Goal: Task Accomplishment & Management: Use online tool/utility

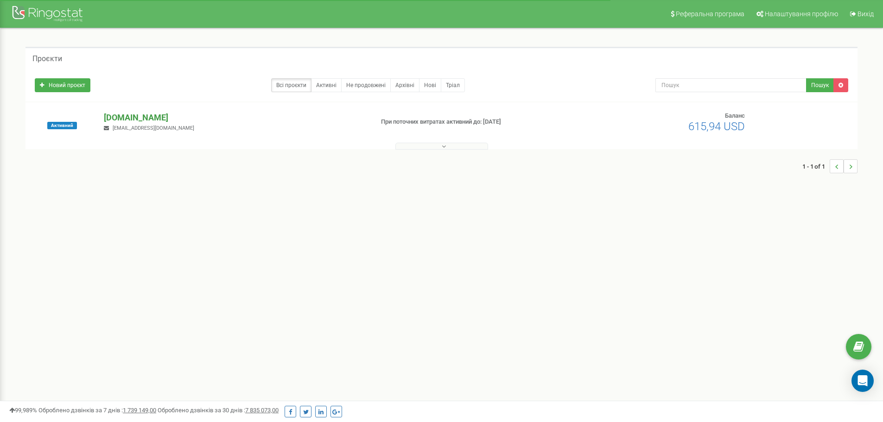
drag, startPoint x: 0, startPoint y: 0, endPoint x: 124, endPoint y: 119, distance: 171.7
click at [123, 119] on p "[DOMAIN_NAME]" at bounding box center [235, 118] width 262 height 12
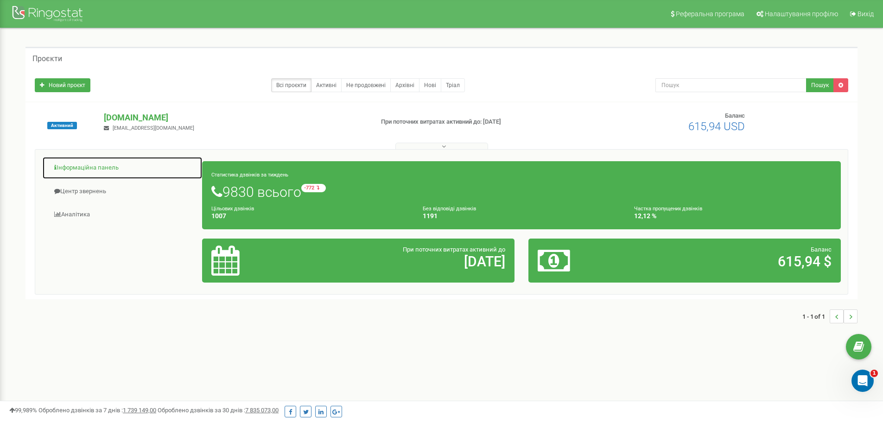
drag, startPoint x: 84, startPoint y: 169, endPoint x: 104, endPoint y: 169, distance: 19.9
click at [84, 169] on link "Інформаційна панель" at bounding box center [122, 168] width 160 height 23
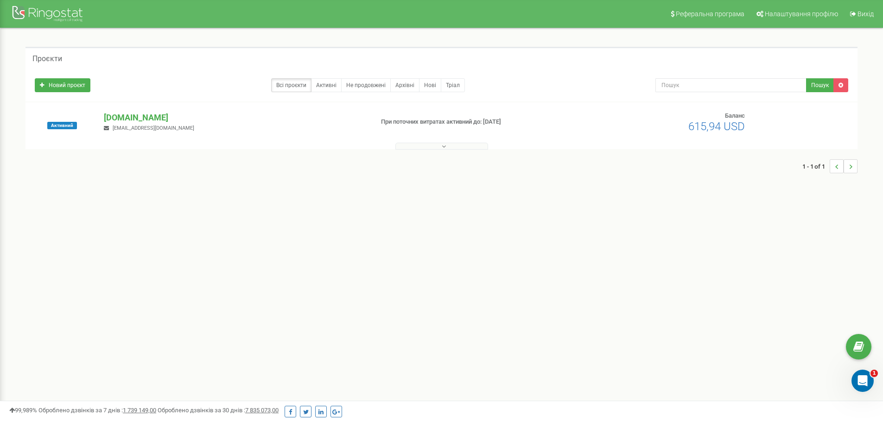
click at [122, 109] on div "Активний [DOMAIN_NAME] [EMAIL_ADDRESS][DOMAIN_NAME] При поточних витратах актив…" at bounding box center [441, 125] width 832 height 47
click at [125, 113] on p "[DOMAIN_NAME]" at bounding box center [235, 118] width 262 height 12
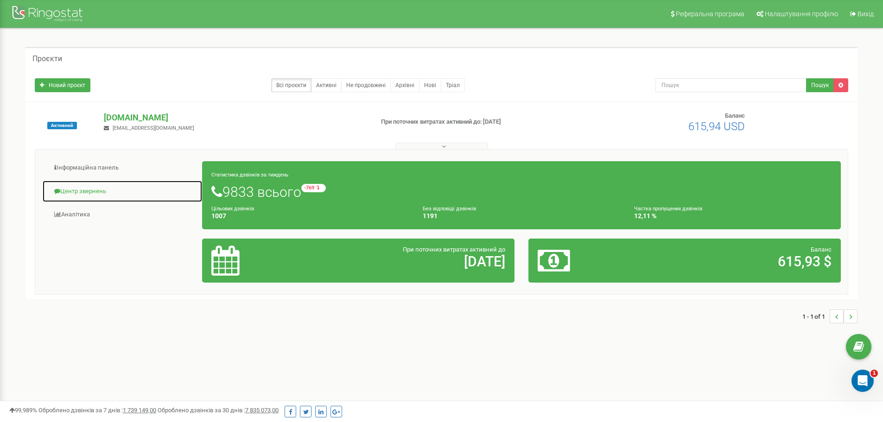
click at [85, 192] on link "Центр звернень" at bounding box center [122, 191] width 160 height 23
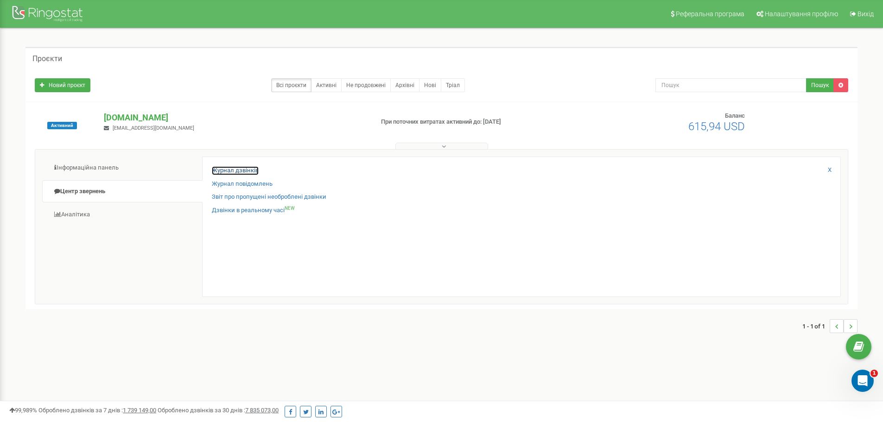
click at [237, 167] on link "Журнал дзвінків" at bounding box center [235, 170] width 47 height 9
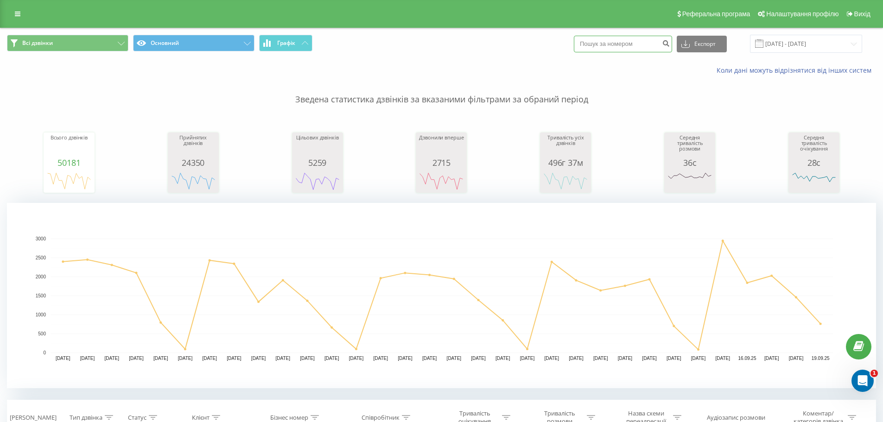
click at [627, 42] on input at bounding box center [623, 44] width 98 height 17
paste input "0669490702"
type input "0669490702"
click at [670, 45] on icon "submit" at bounding box center [666, 42] width 8 height 6
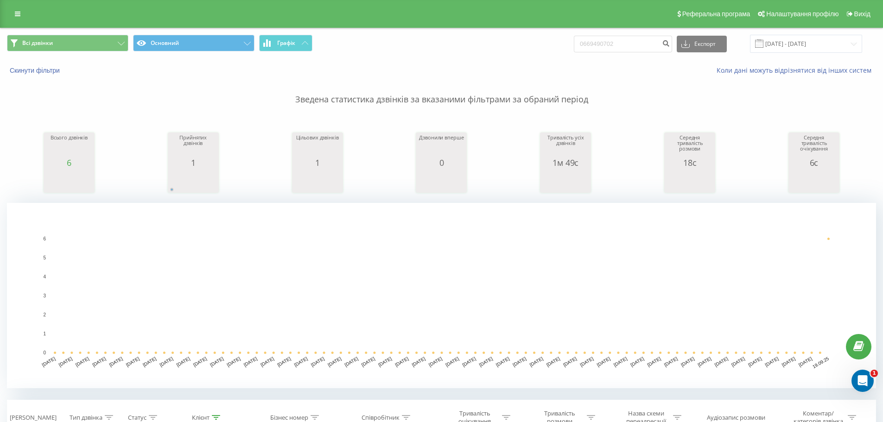
click at [69, 154] on div "Всього дзвінків" at bounding box center [69, 146] width 46 height 23
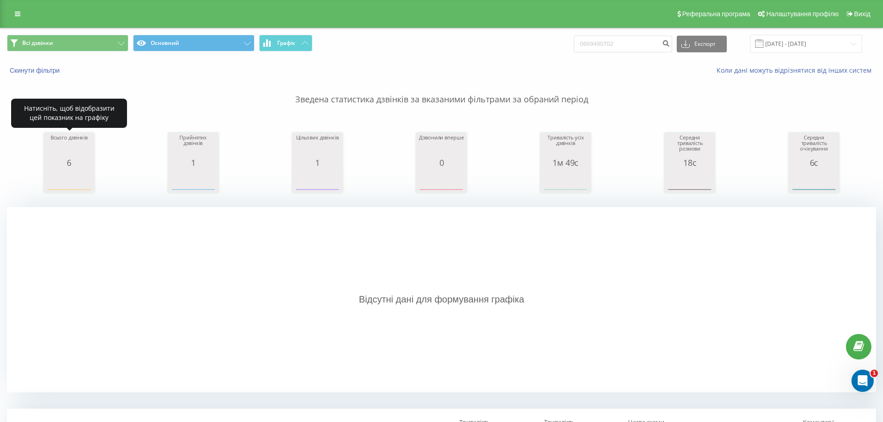
click at [68, 154] on div "Всього дзвінків" at bounding box center [69, 146] width 46 height 23
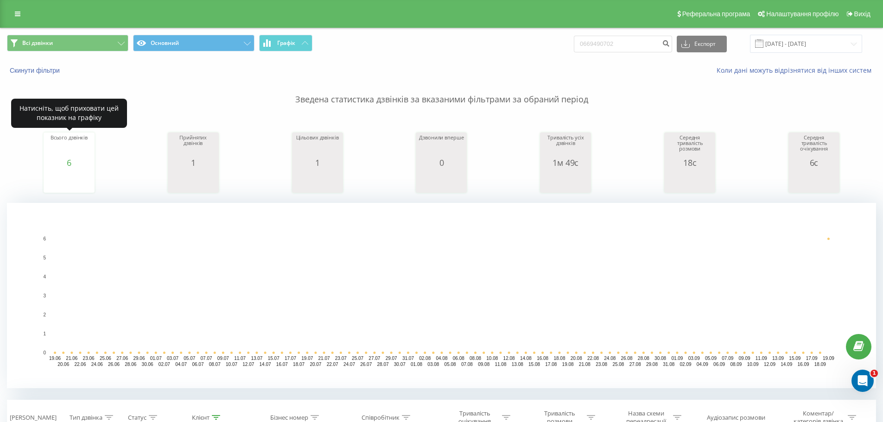
click at [189, 159] on div "1" at bounding box center [193, 162] width 46 height 9
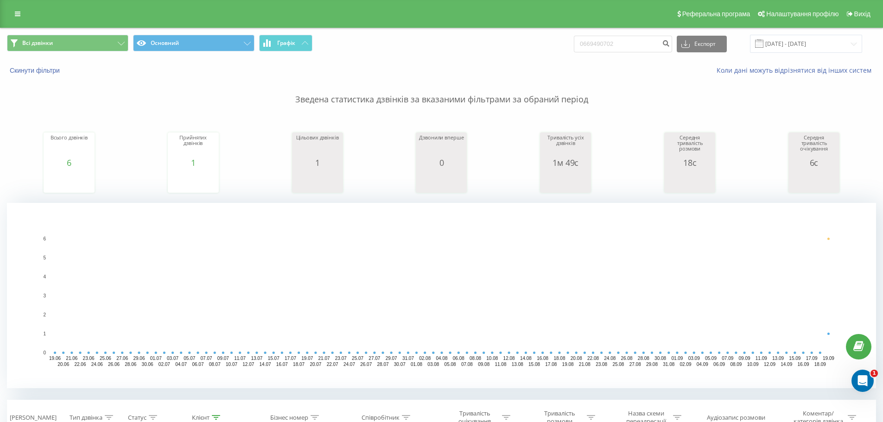
click at [285, 149] on div "Всього дзвінків 6 date totalCalls 19.06.25 0 25.06.25 0 01.07.25 0 07.07.25 0 1…" at bounding box center [441, 154] width 869 height 80
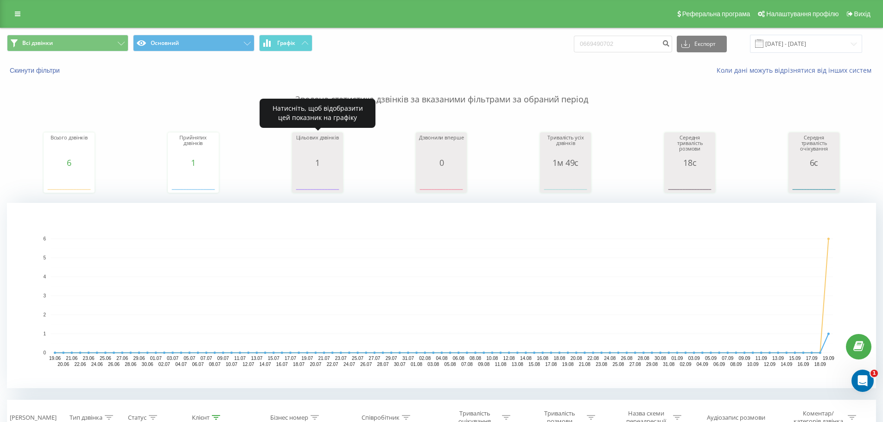
click at [302, 149] on div "Цільових дзвінків" at bounding box center [317, 146] width 46 height 23
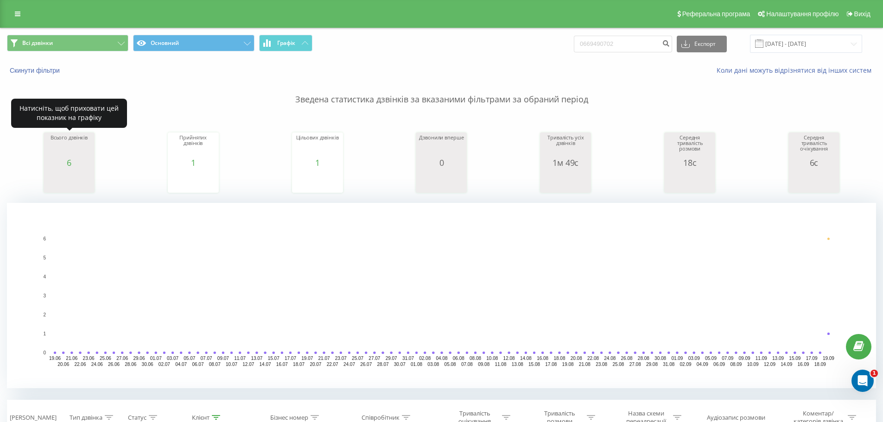
click at [71, 146] on div "Всього дзвінків" at bounding box center [69, 146] width 46 height 23
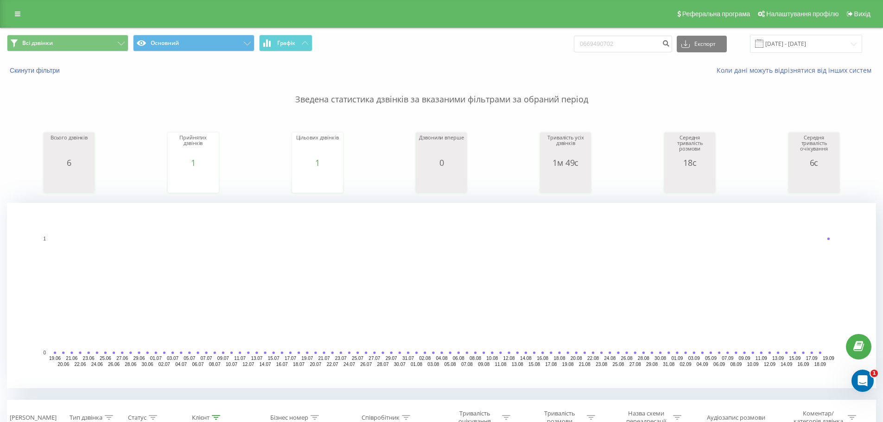
scroll to position [185, 0]
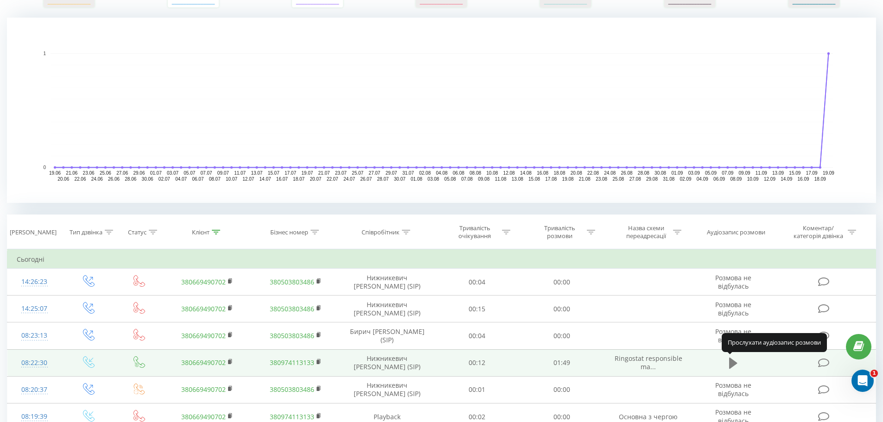
click at [734, 363] on icon at bounding box center [733, 363] width 8 height 11
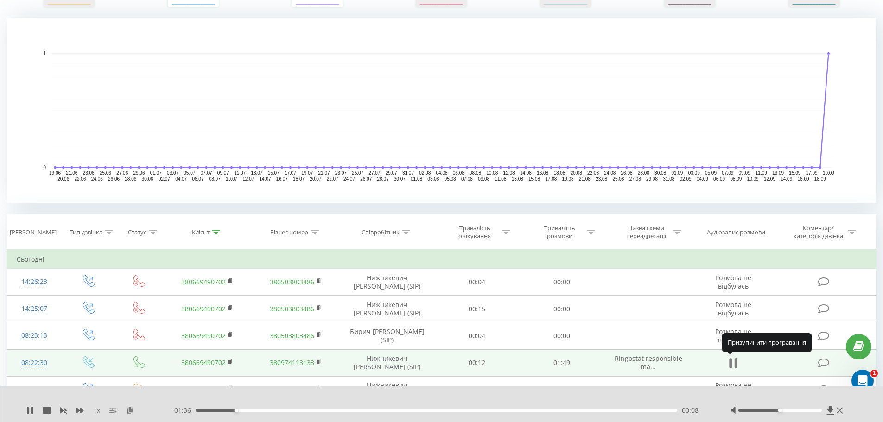
click at [733, 362] on icon at bounding box center [733, 363] width 8 height 13
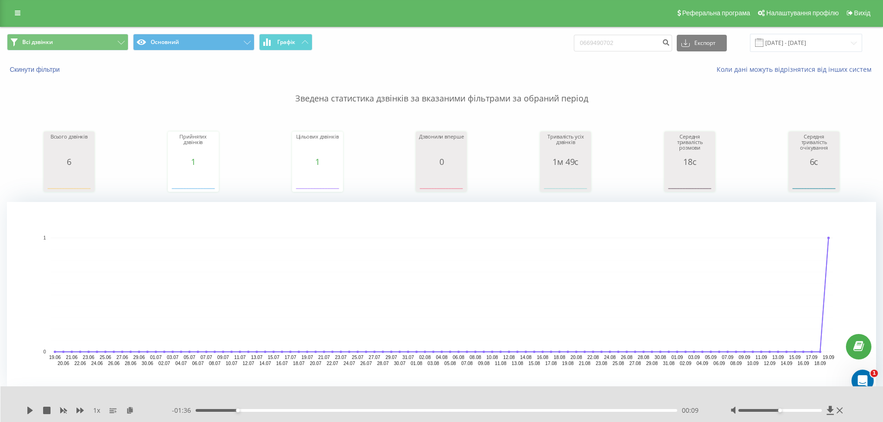
scroll to position [0, 0]
